Goal: Information Seeking & Learning: Learn about a topic

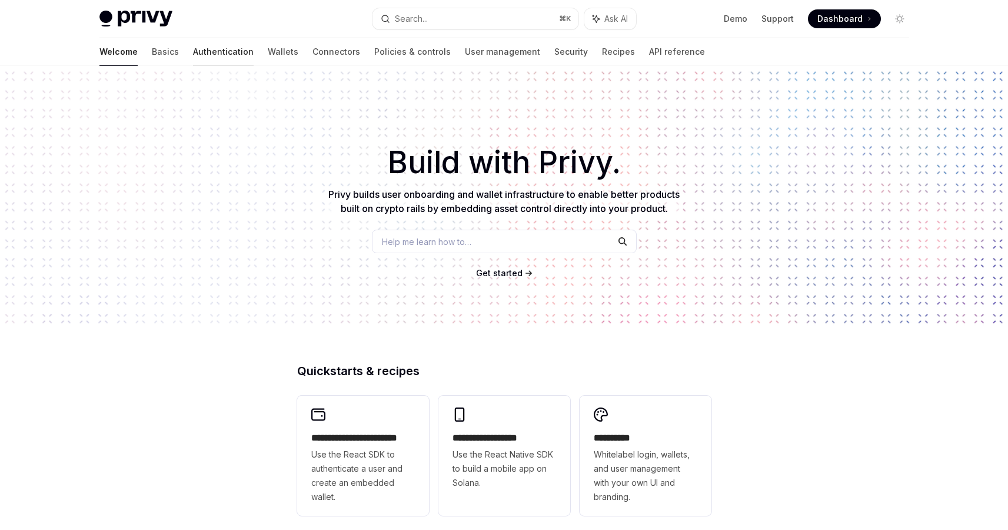
click at [193, 56] on link "Authentication" at bounding box center [223, 52] width 61 height 28
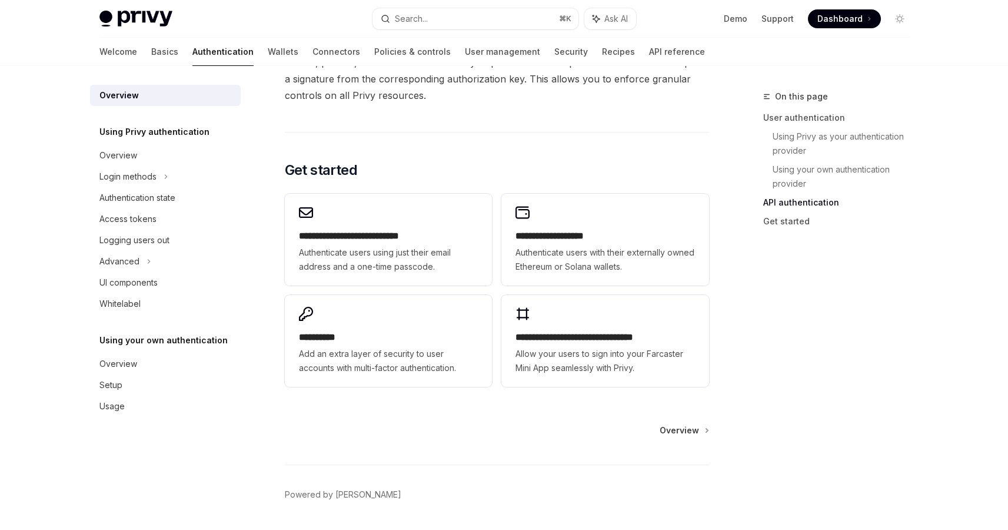
scroll to position [948, 0]
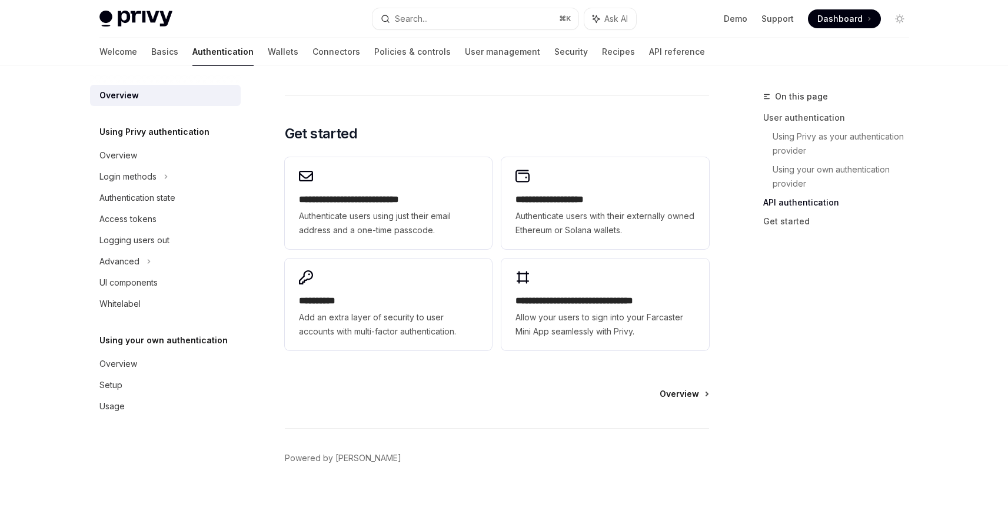
click at [684, 396] on span "Overview" at bounding box center [679, 394] width 39 height 12
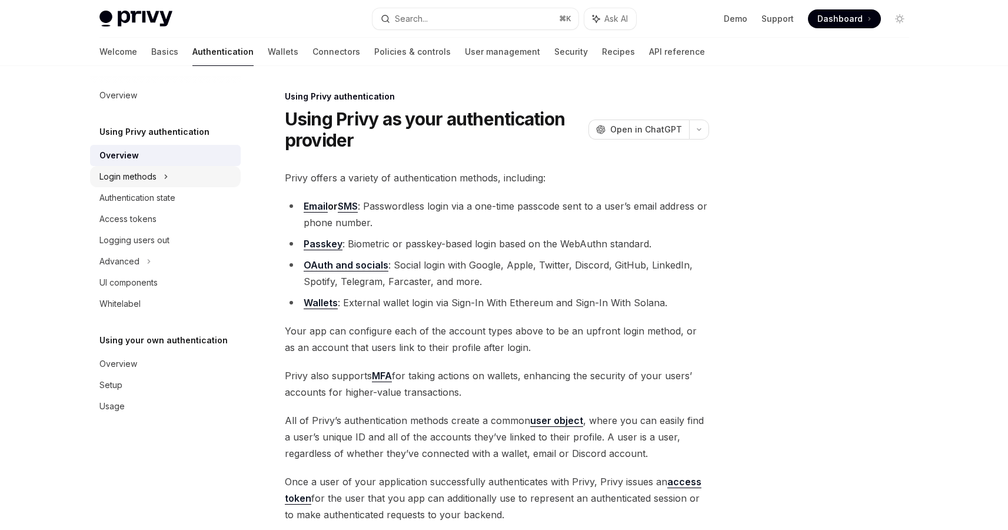
click at [180, 179] on div "Login methods" at bounding box center [165, 176] width 151 height 21
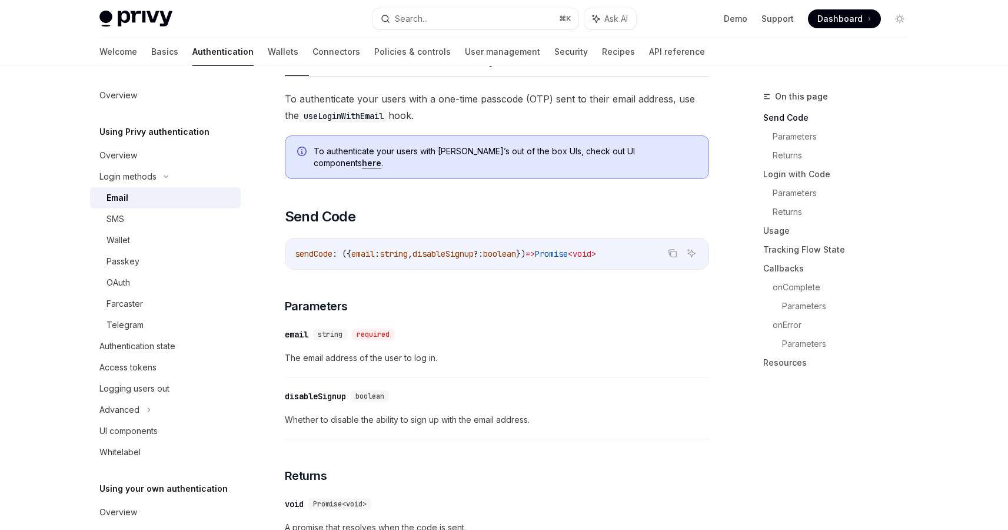
scroll to position [62, 0]
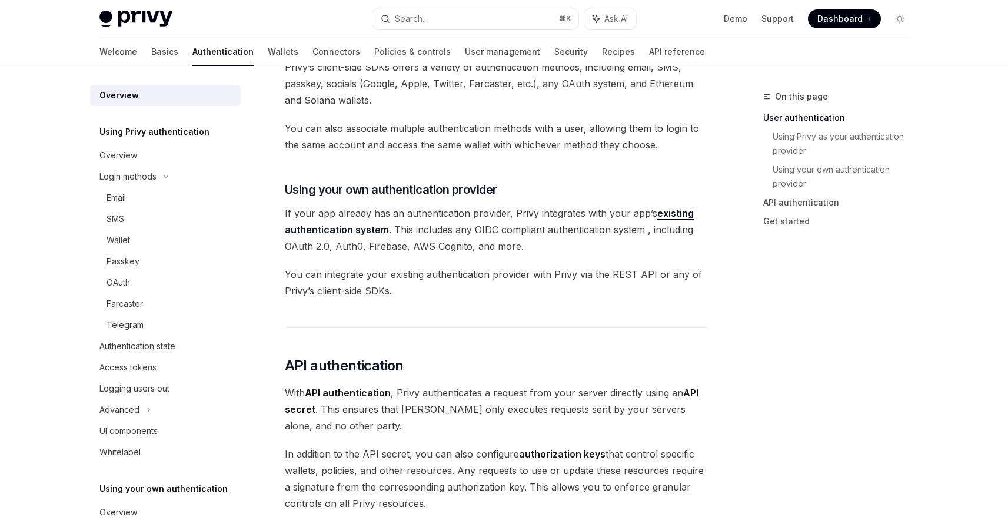
type textarea "*"
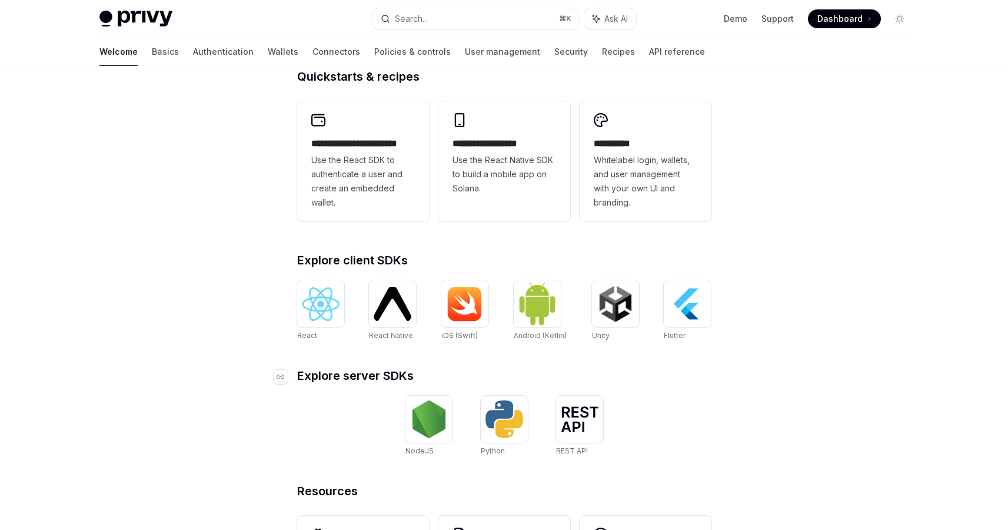
scroll to position [400, 0]
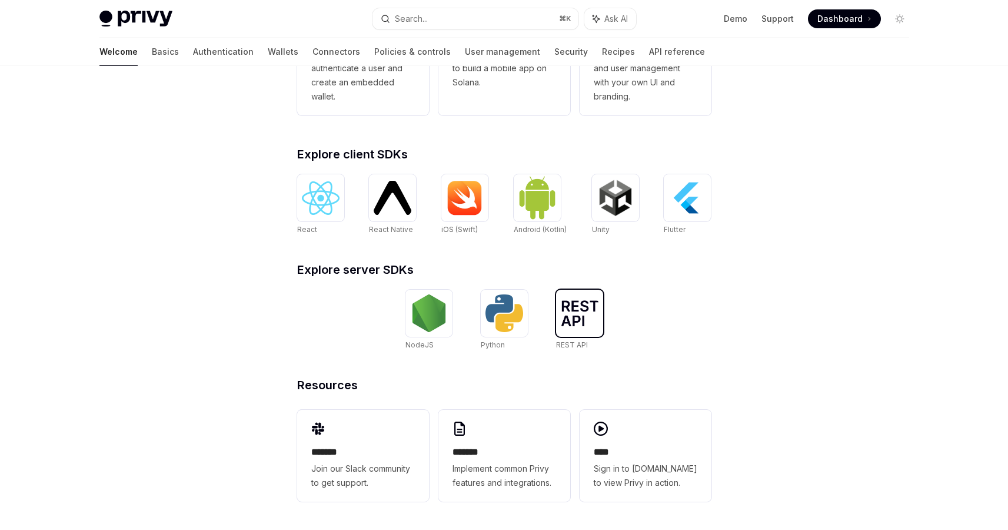
click at [603, 315] on div at bounding box center [579, 313] width 47 height 47
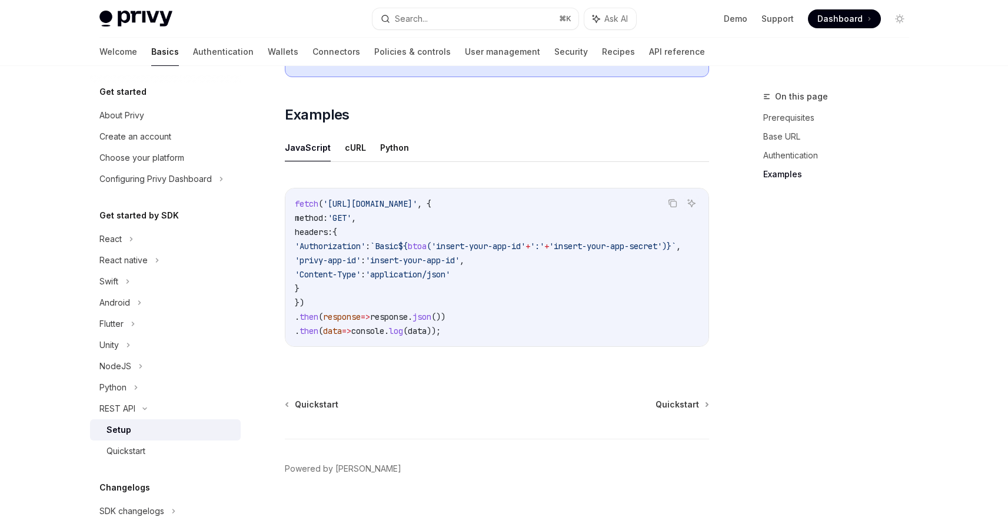
scroll to position [591, 0]
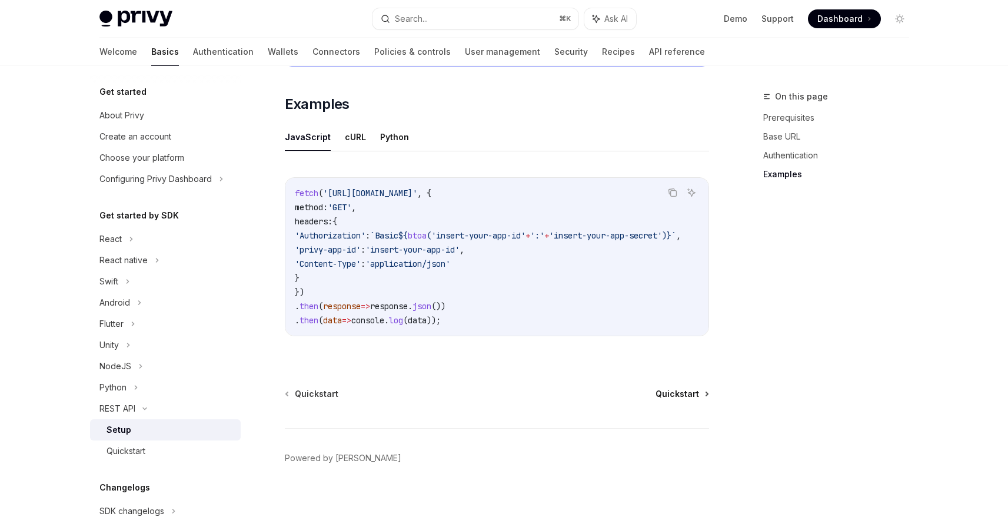
click at [673, 394] on span "Quickstart" at bounding box center [678, 394] width 44 height 12
type textarea "*"
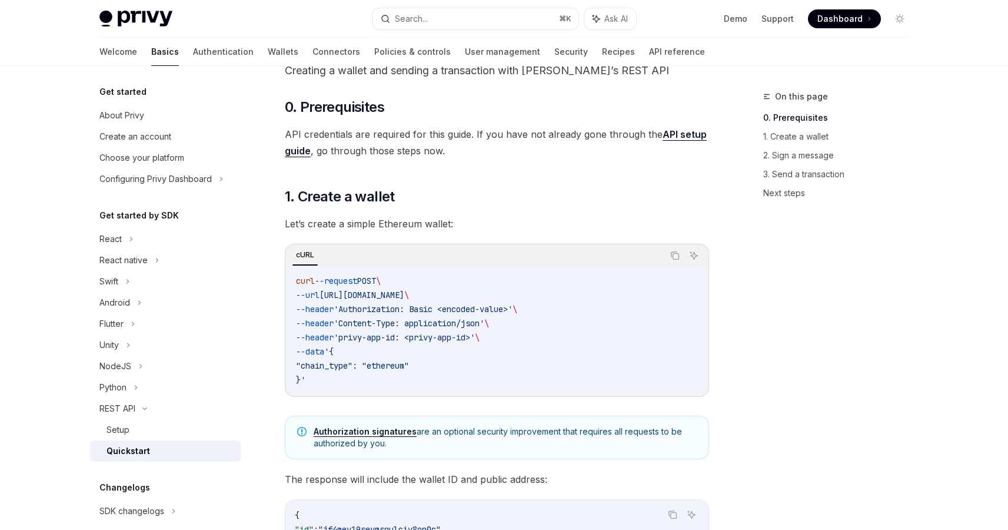
scroll to position [132, 0]
